Goal: Navigation & Orientation: Find specific page/section

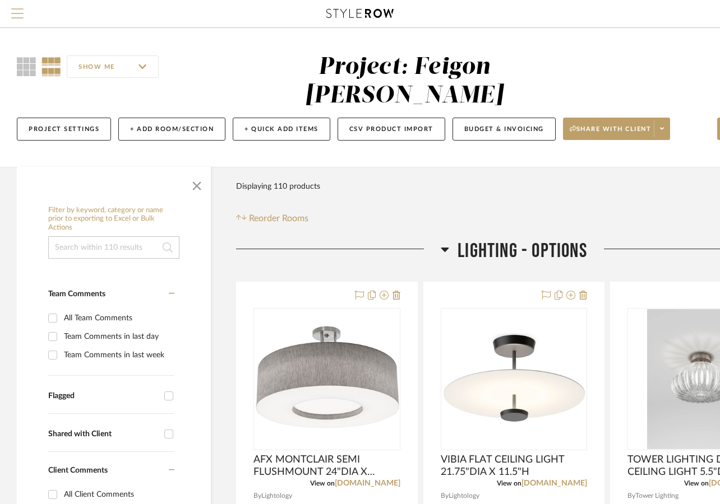
click at [18, 10] on span "Menu" at bounding box center [17, 8] width 12 height 1
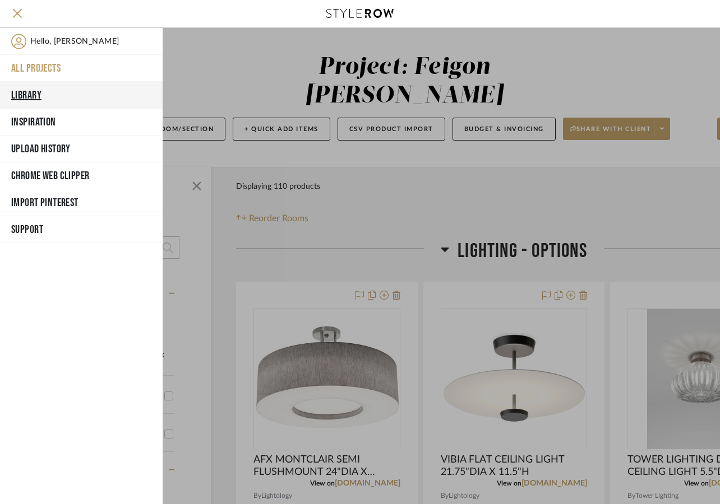
click at [34, 98] on button "Library" at bounding box center [81, 95] width 163 height 27
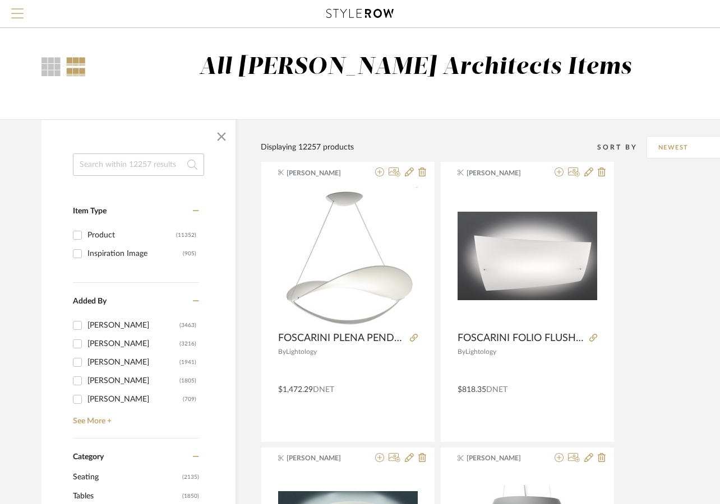
click at [20, 10] on span "Menu" at bounding box center [17, 8] width 12 height 1
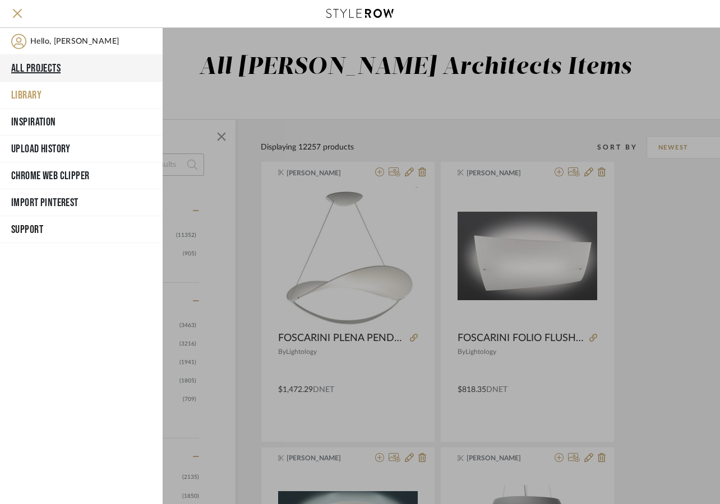
click at [26, 62] on button "All Projects" at bounding box center [81, 68] width 163 height 27
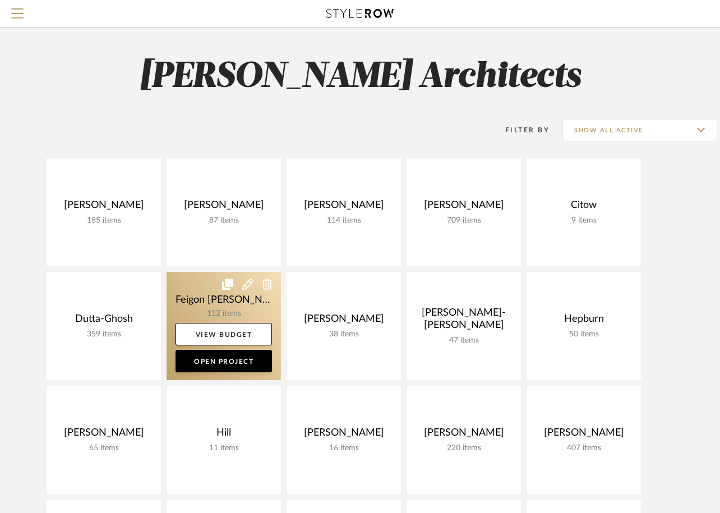
click at [216, 312] on link at bounding box center [223, 326] width 114 height 108
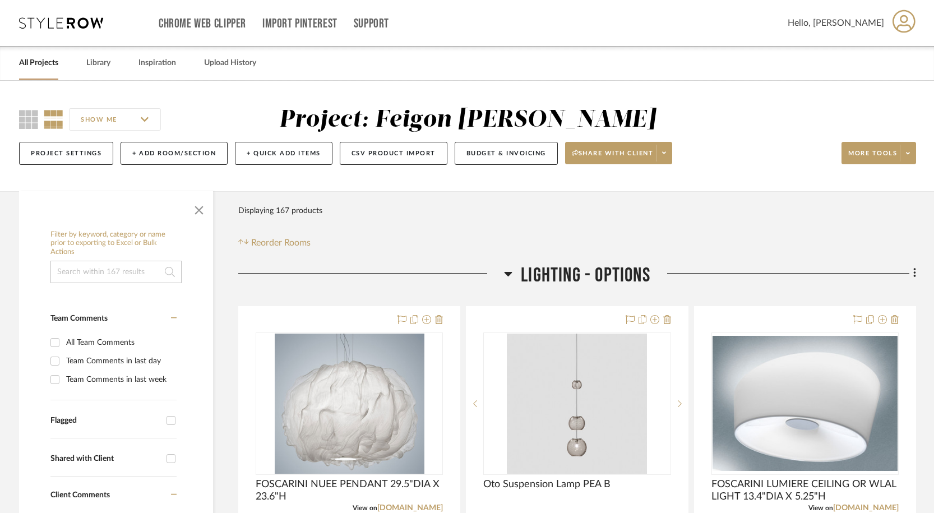
click at [727, 85] on div "SHOW ME Project: Feigon Bialer Project Settings + Add Room/Section + Quick Add …" at bounding box center [467, 136] width 934 height 110
